Goal: Register for event/course

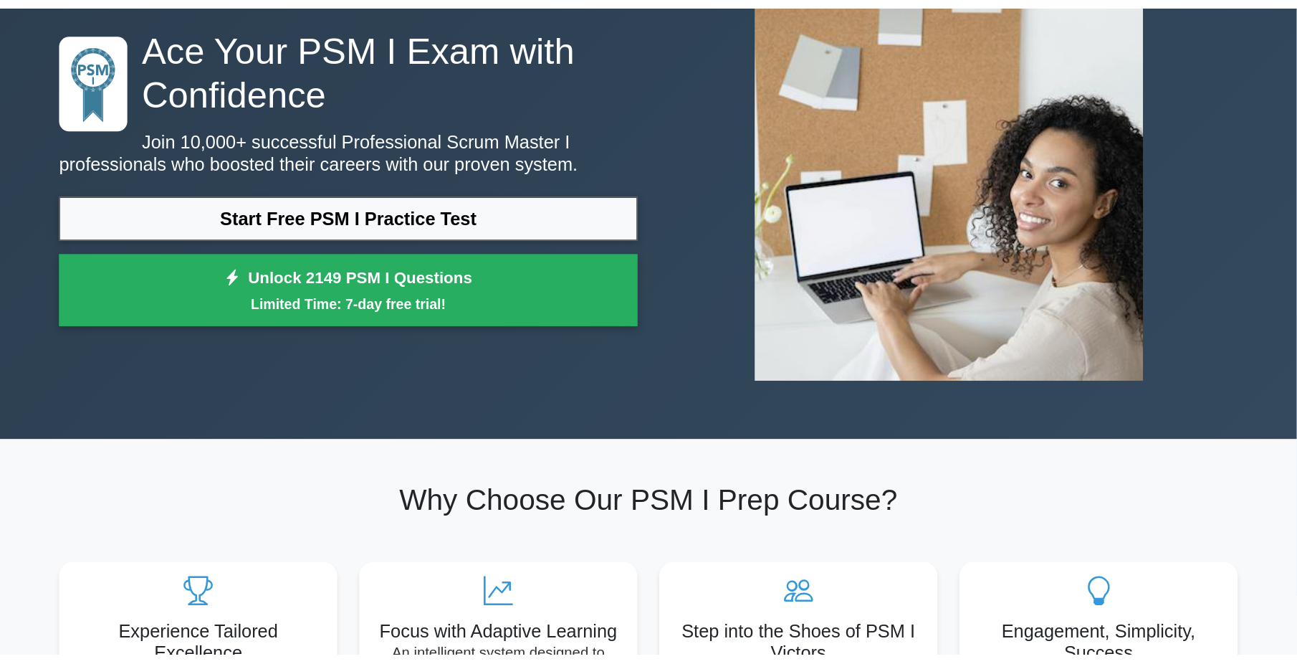
scroll to position [143, 0]
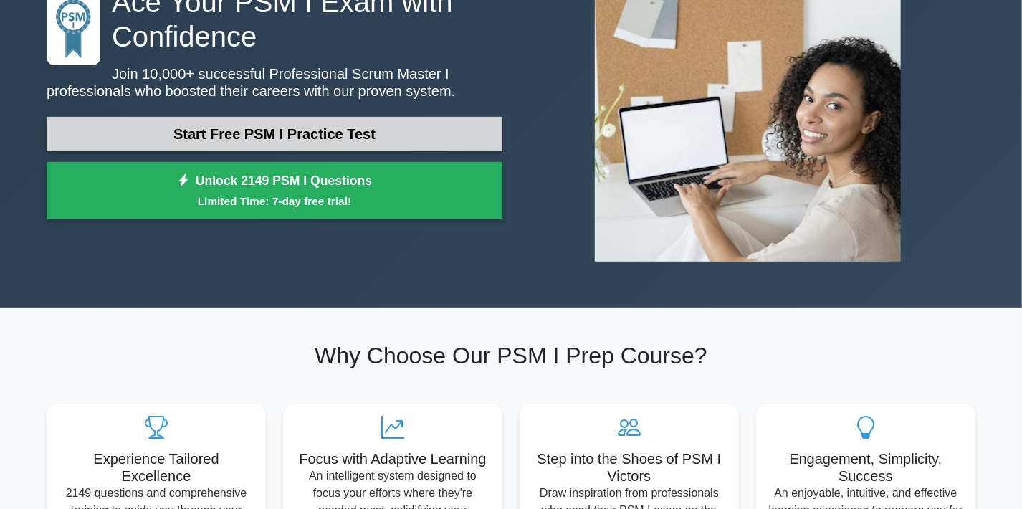
click at [385, 130] on link "Start Free PSM I Practice Test" at bounding box center [275, 134] width 456 height 34
click at [340, 136] on link "Start Free PSM I Practice Test" at bounding box center [275, 134] width 456 height 34
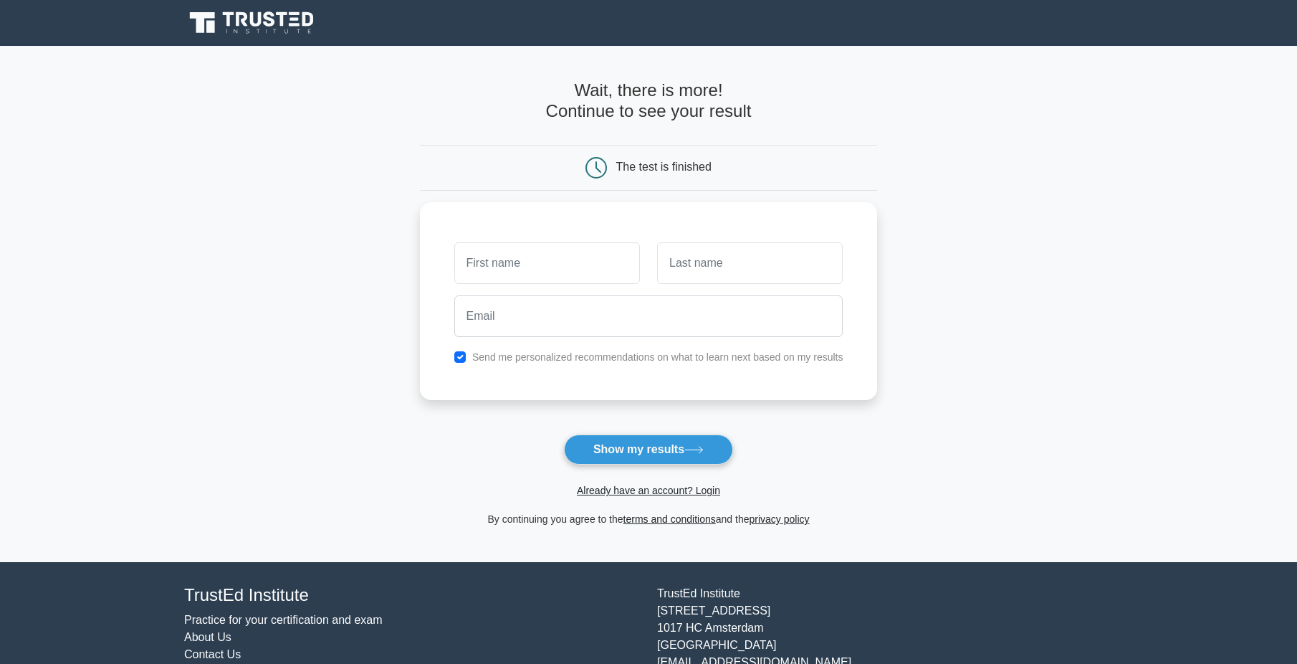
click at [616, 122] on h4 "Wait, there is more! Continue to see your result" at bounding box center [649, 101] width 458 height 42
click at [690, 105] on h4 "Wait, there is more! Continue to see your result" at bounding box center [649, 101] width 458 height 42
click at [639, 451] on button "Show my results" at bounding box center [648, 449] width 169 height 30
click at [568, 270] on input "text" at bounding box center [547, 260] width 186 height 42
type input "a"
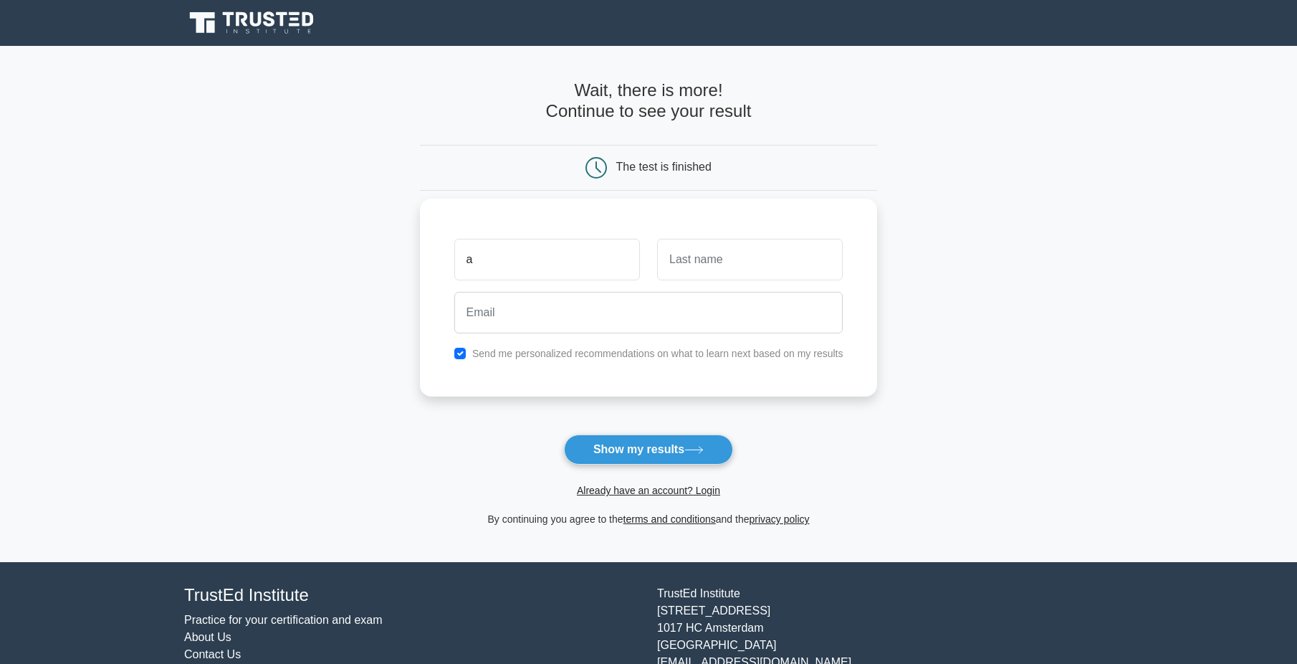
click at [763, 288] on div at bounding box center [649, 312] width 406 height 53
click at [755, 274] on input "text" at bounding box center [750, 260] width 186 height 42
type input "a"
click at [618, 302] on input "email" at bounding box center [648, 313] width 389 height 42
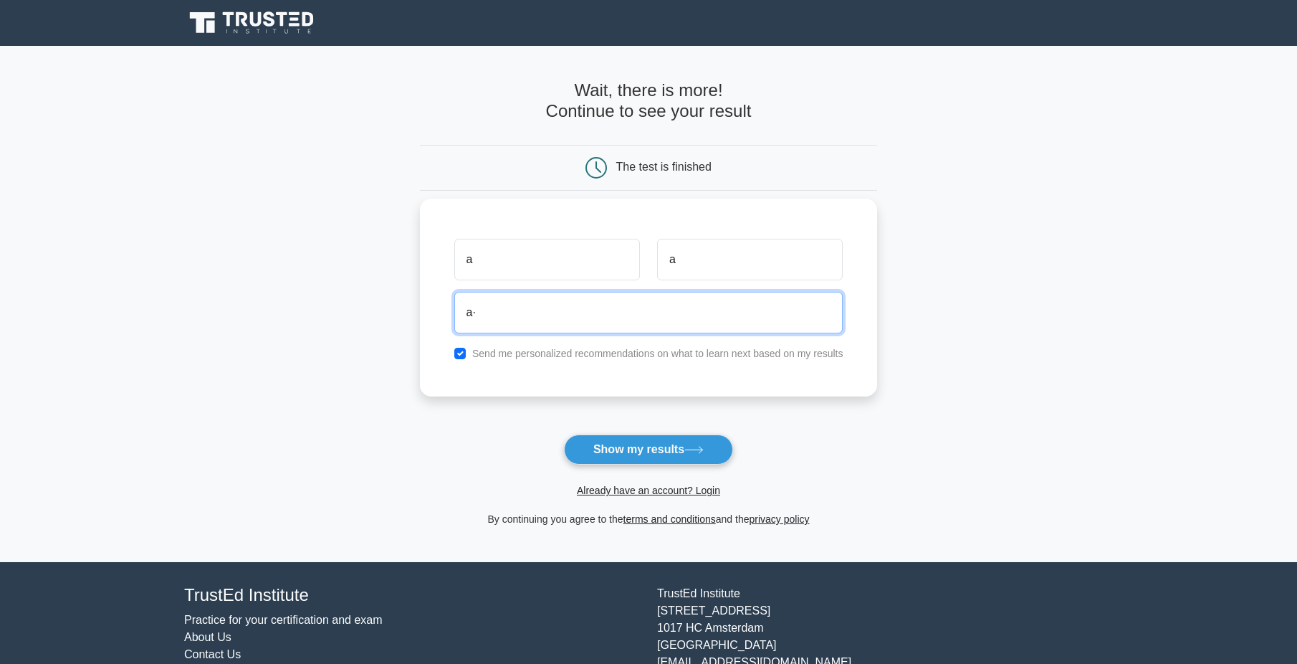
type input "a"
type input "â"
type input "aaaaa@gmail.com"
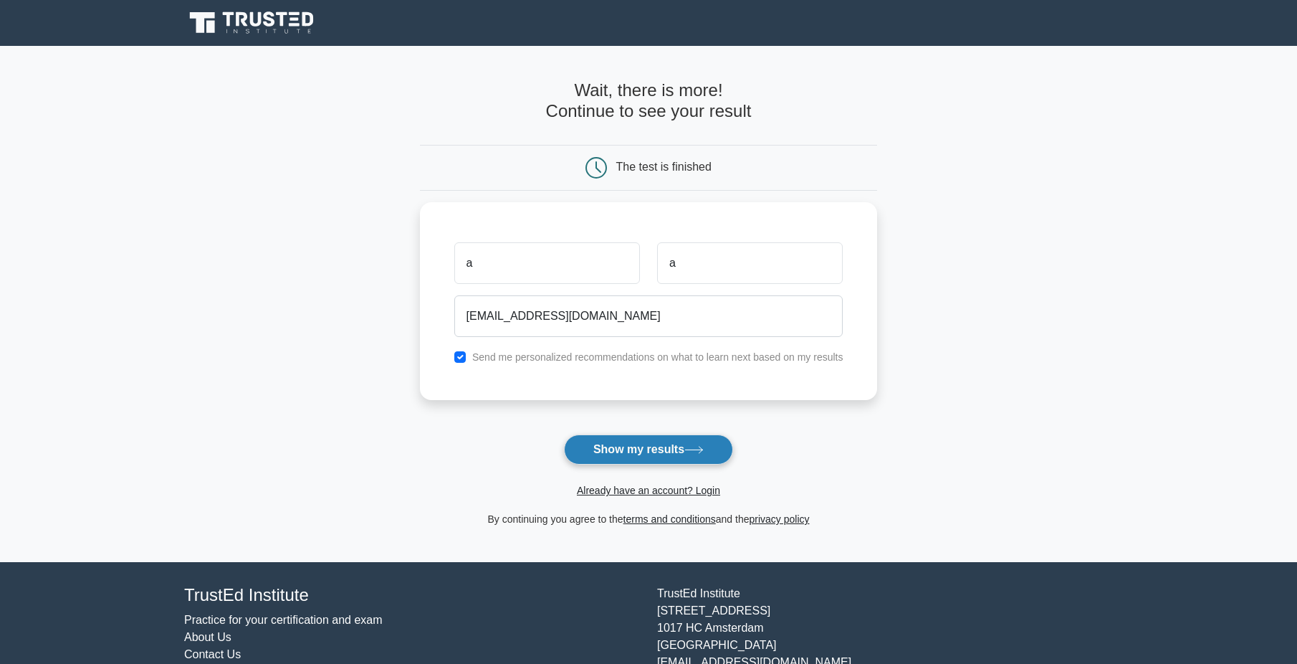
click at [641, 447] on button "Show my results" at bounding box center [648, 449] width 169 height 30
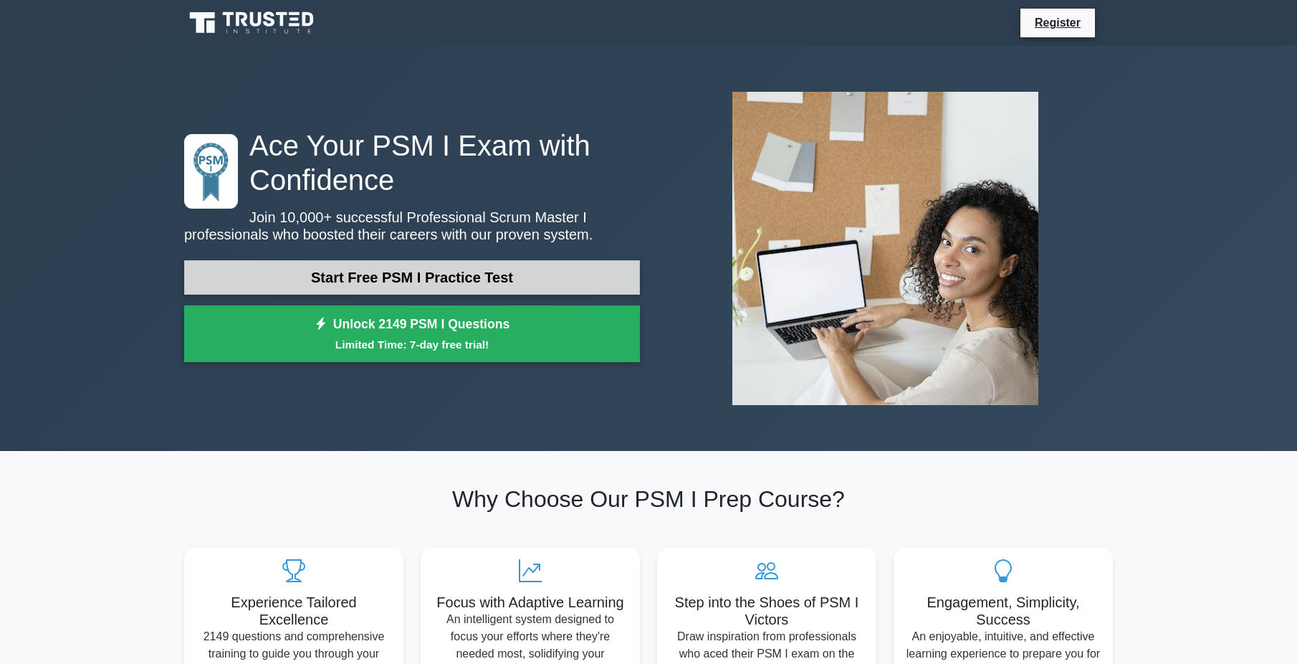
click at [448, 276] on link "Start Free PSM I Practice Test" at bounding box center [412, 277] width 456 height 34
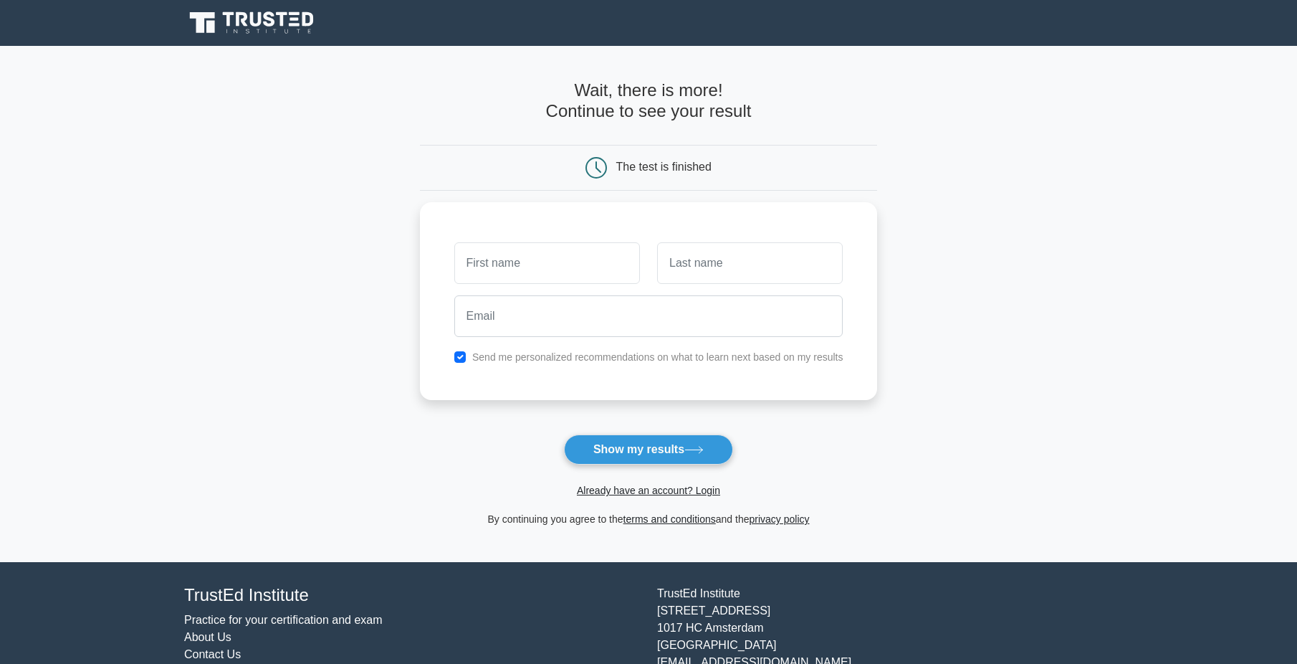
click at [680, 156] on div "The test is finished" at bounding box center [649, 168] width 458 height 46
